Goal: Task Accomplishment & Management: Use online tool/utility

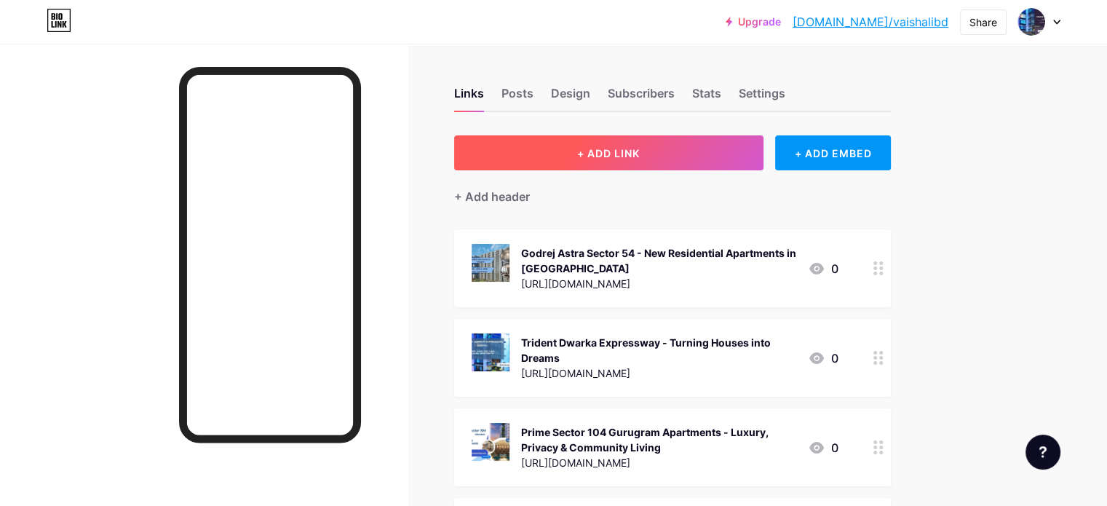
click at [707, 153] on button "+ ADD LINK" at bounding box center [608, 152] width 309 height 35
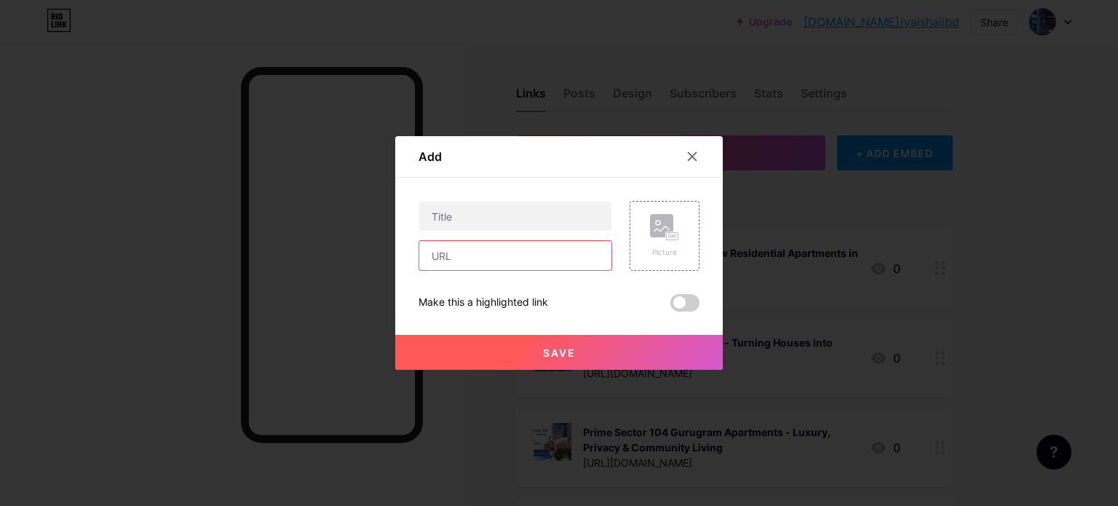
click at [504, 249] on input "text" at bounding box center [515, 255] width 192 height 29
paste input "[URL][DOMAIN_NAME]"
type input "[URL][DOMAIN_NAME]"
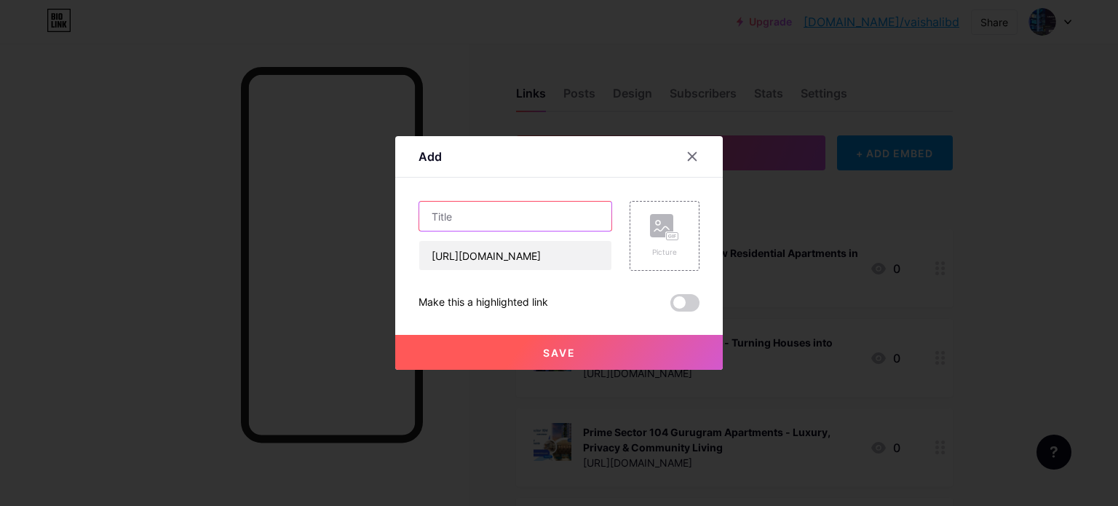
click at [541, 215] on input "text" at bounding box center [515, 216] width 192 height 29
paste input "Emaar Serenity Hills Sector 86 [GEOGRAPHIC_DATA] |Phase 1 and Phase 2"
type input "Emaar Serenity Hills Sector 86 [GEOGRAPHIC_DATA] |Phase 1 and Phase 2"
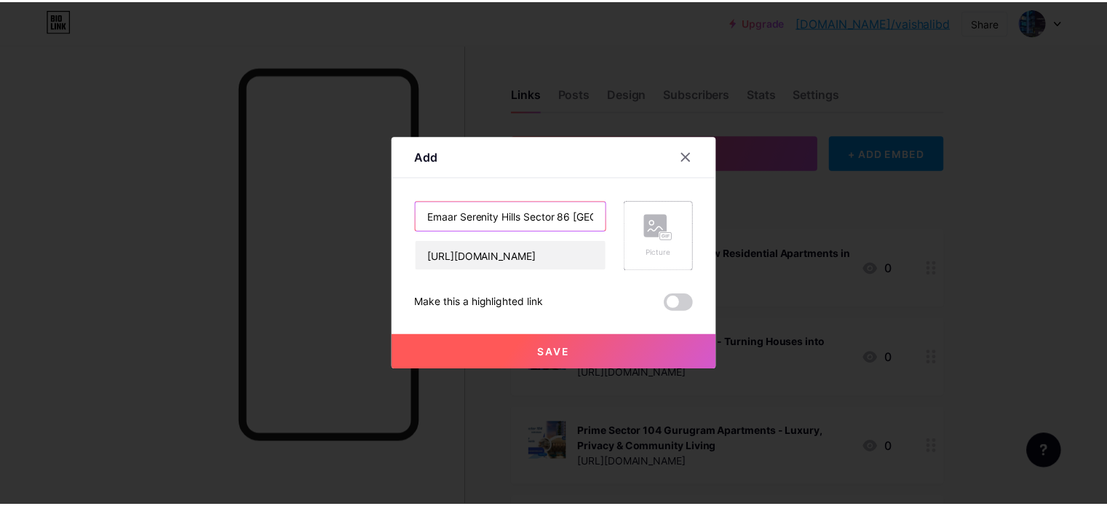
scroll to position [0, 127]
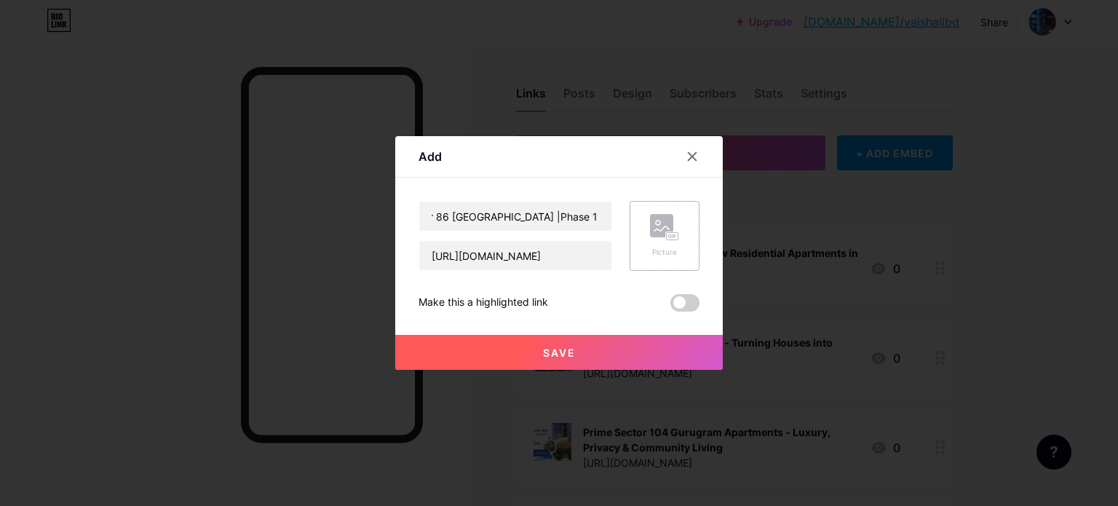
click at [659, 236] on rect at bounding box center [661, 225] width 23 height 23
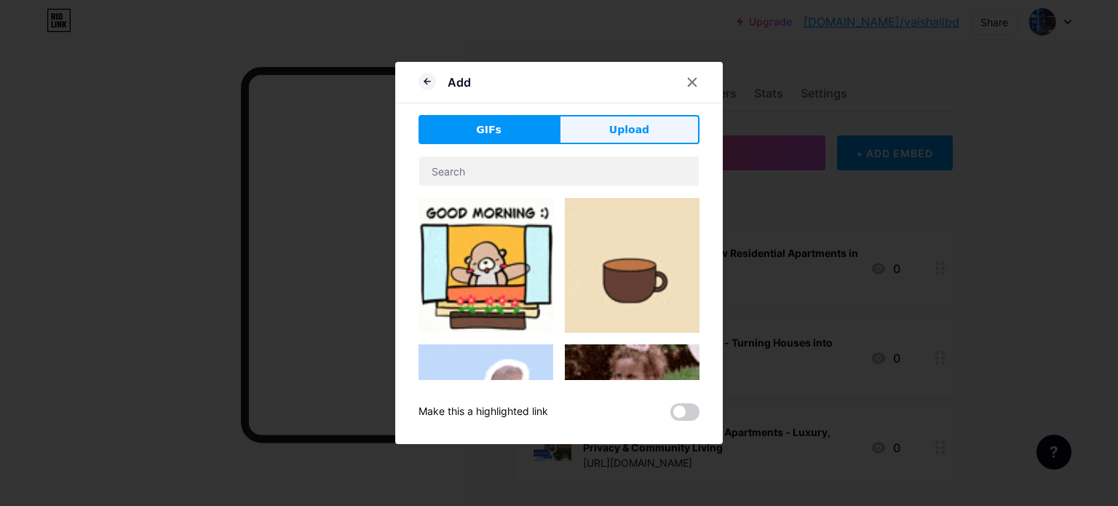
click at [632, 127] on span "Upload" at bounding box center [629, 129] width 40 height 15
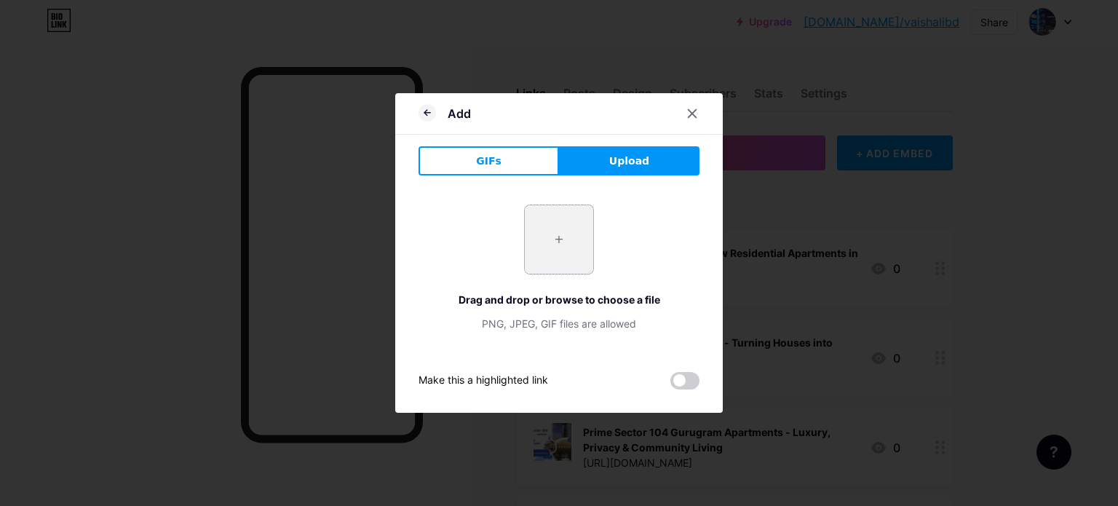
click at [560, 245] on input "file" at bounding box center [559, 239] width 68 height 68
type input "C:\fakepath\2.jpg"
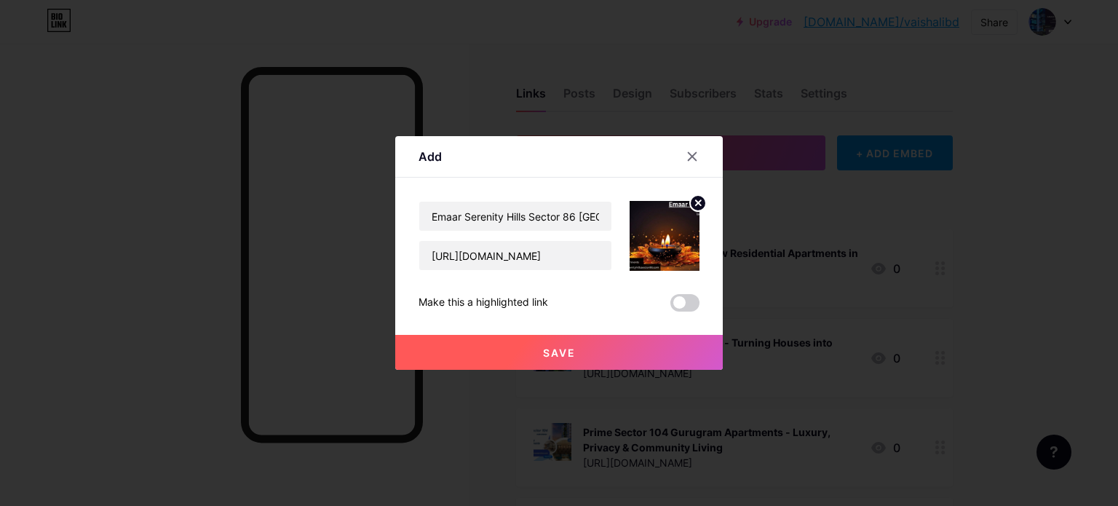
click at [627, 351] on button "Save" at bounding box center [558, 352] width 327 height 35
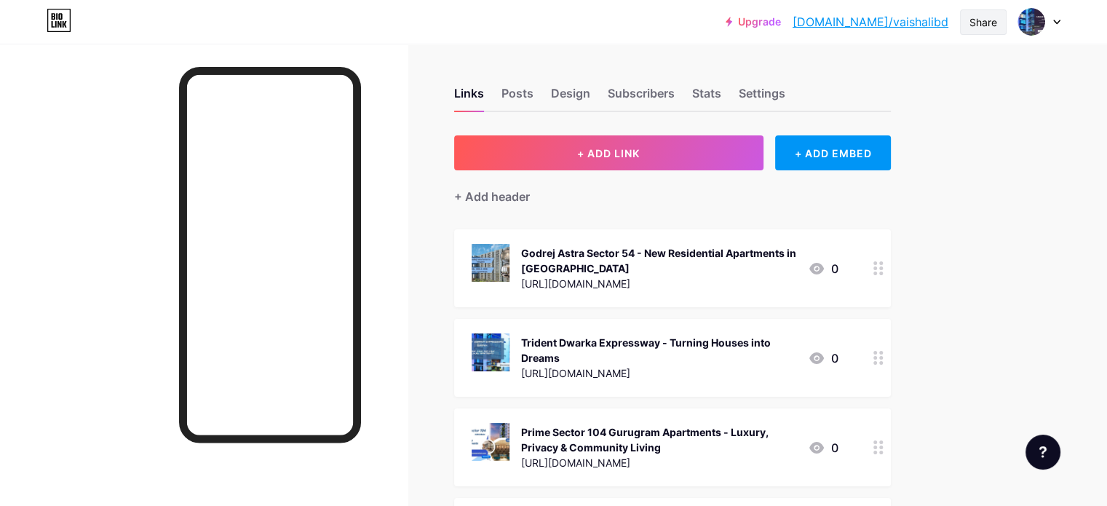
click at [979, 9] on div "Share" at bounding box center [983, 21] width 47 height 25
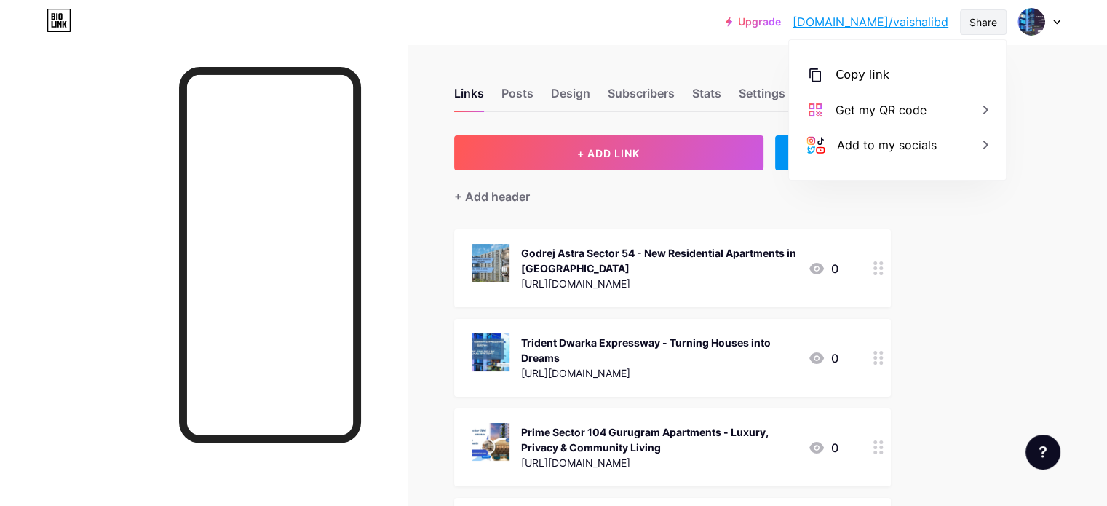
click at [973, 23] on div "Share" at bounding box center [983, 22] width 28 height 15
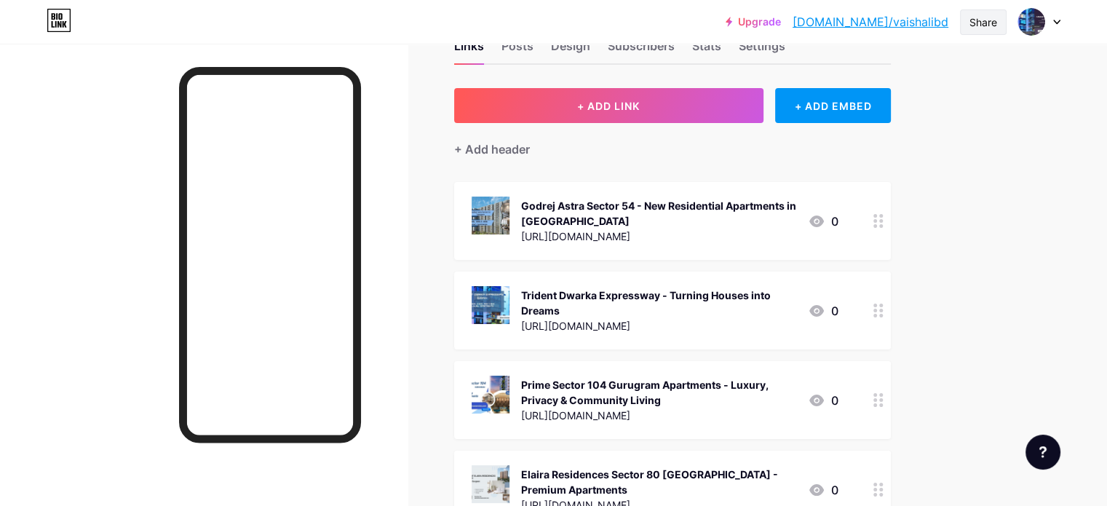
scroll to position [73, 0]
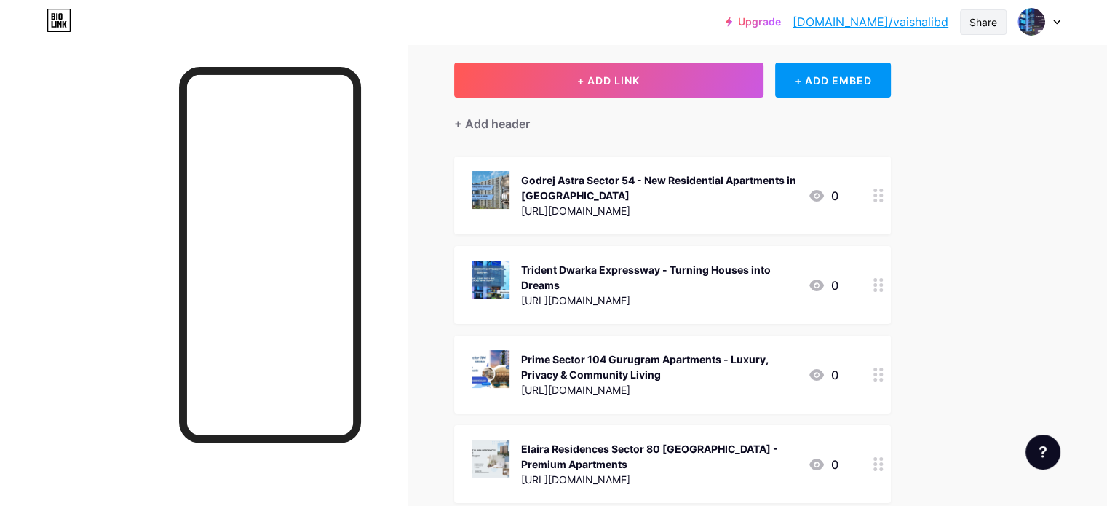
click at [986, 15] on div "Share" at bounding box center [983, 22] width 28 height 15
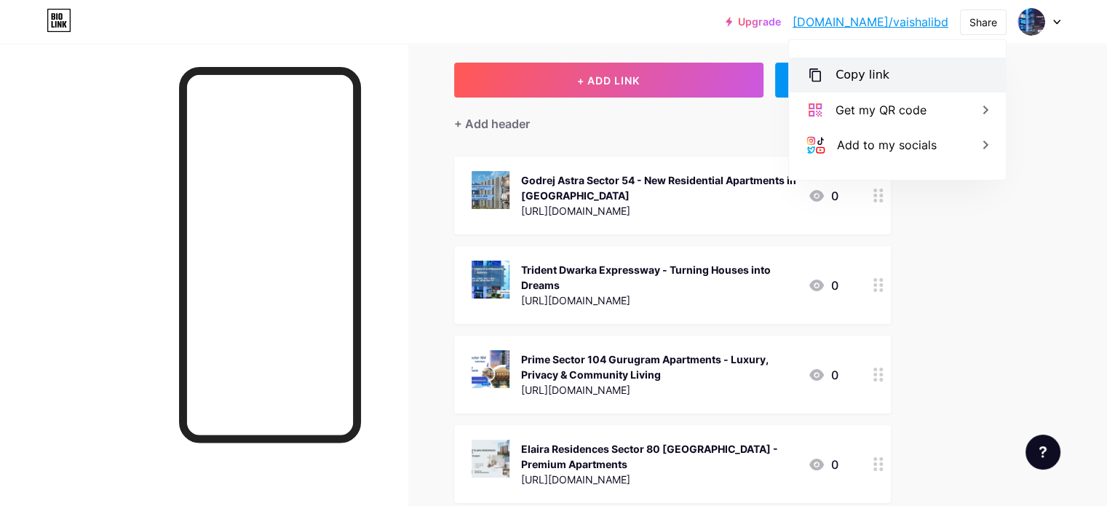
click at [857, 72] on div "Copy link" at bounding box center [862, 74] width 54 height 17
